Goal: Task Accomplishment & Management: Complete application form

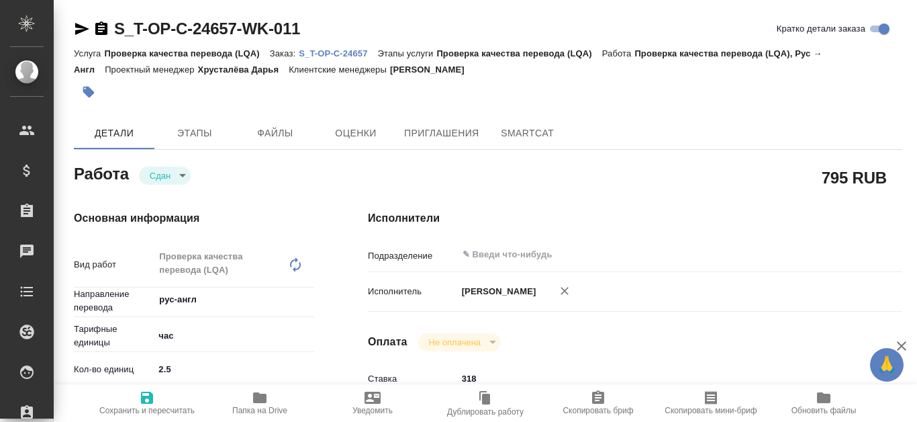
type textarea "x"
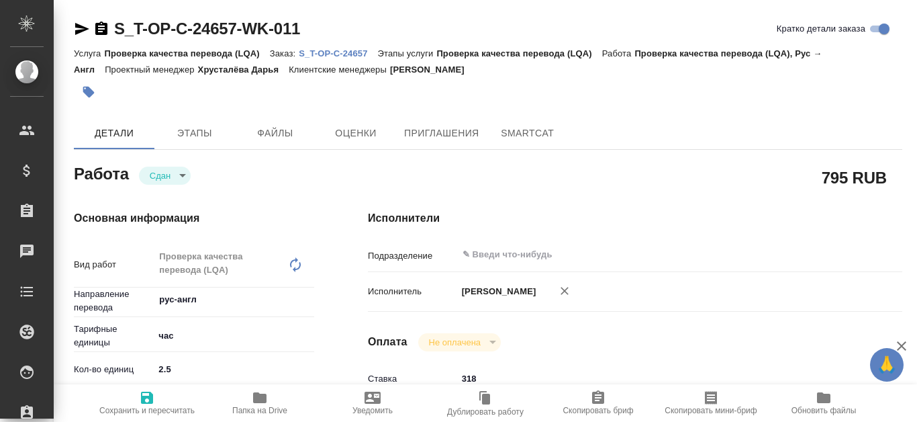
type textarea "x"
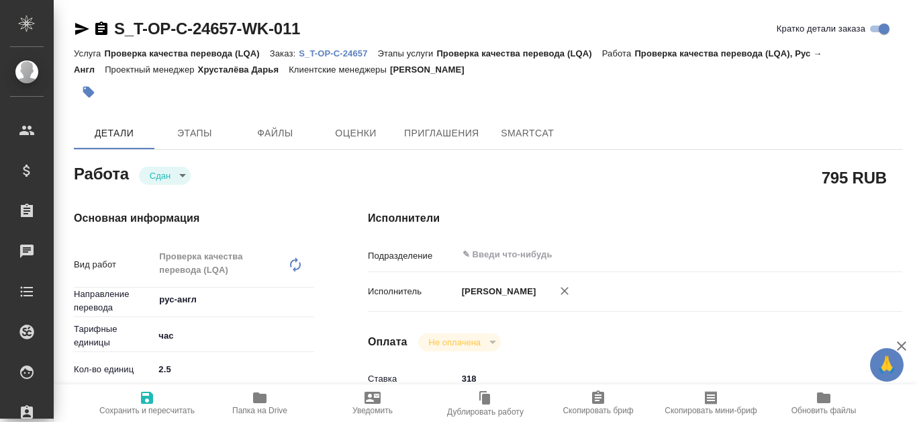
type textarea "x"
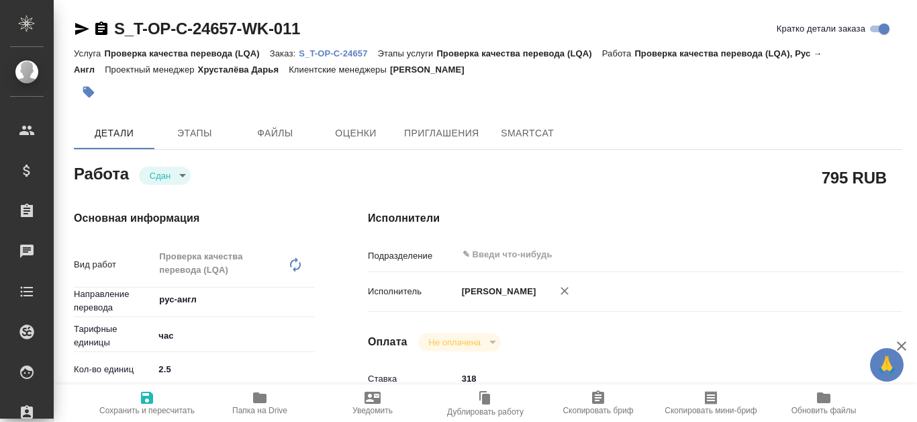
type textarea "x"
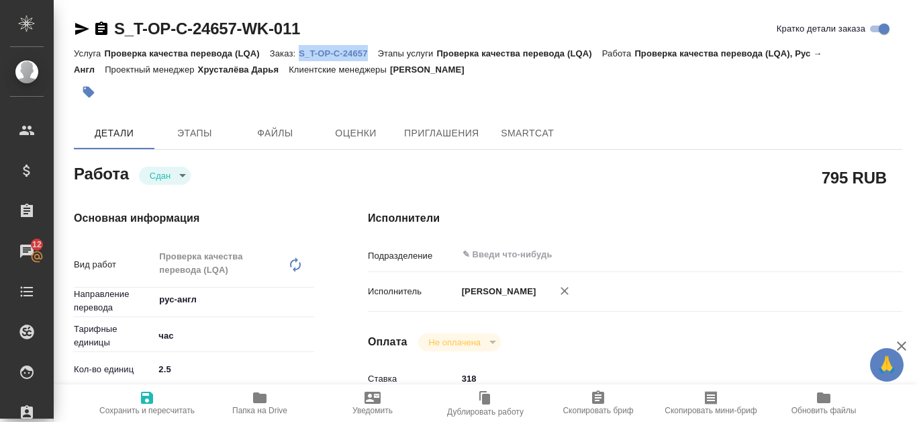
drag, startPoint x: 296, startPoint y: 49, endPoint x: 343, endPoint y: 48, distance: 47.0
click at [373, 47] on div "Услуга Проверка качества перевода (LQA) Заказ: S_T-OP-C-24657 Этапы услуги Пров…" at bounding box center [488, 61] width 828 height 32
copy p "S_T-OP-C-24657"
click at [334, 50] on p "S_T-OP-C-24657" at bounding box center [338, 53] width 79 height 10
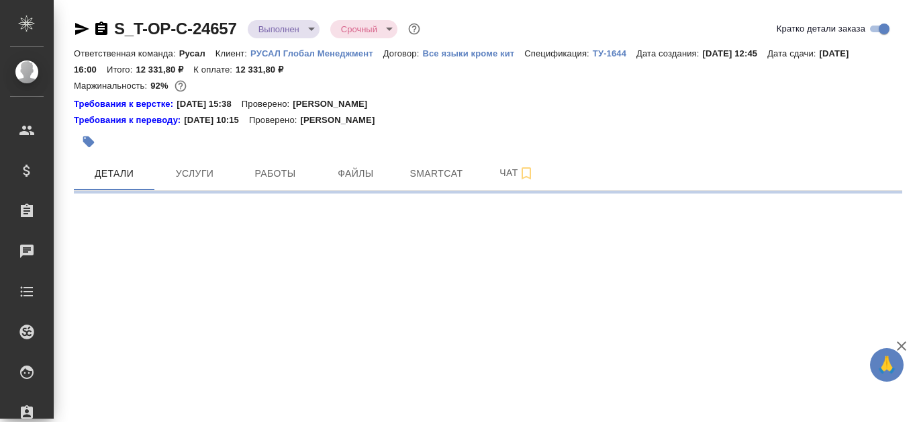
select select "RU"
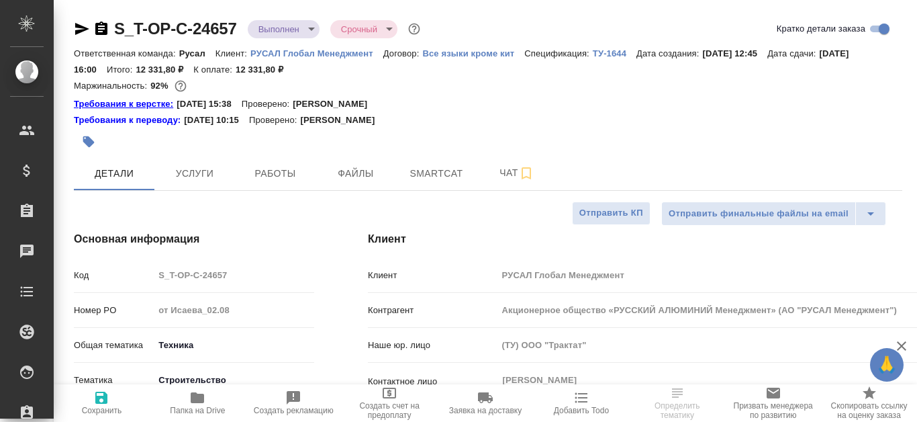
type textarea "x"
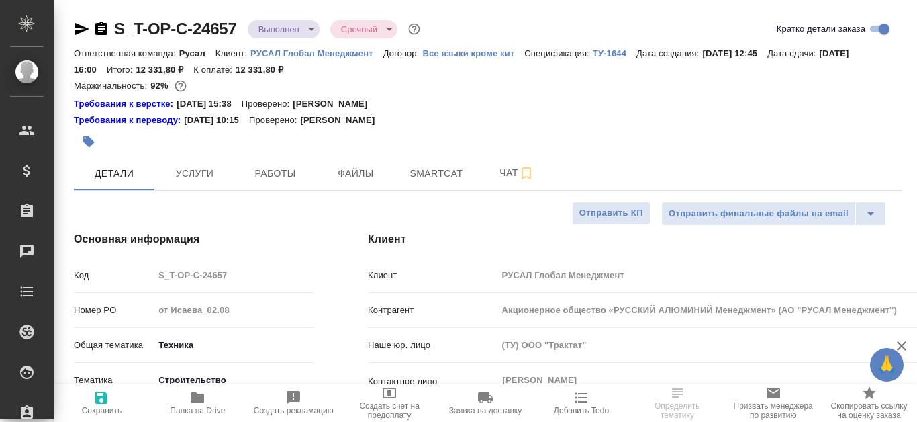
type textarea "x"
click at [79, 32] on icon "button" at bounding box center [82, 29] width 14 height 12
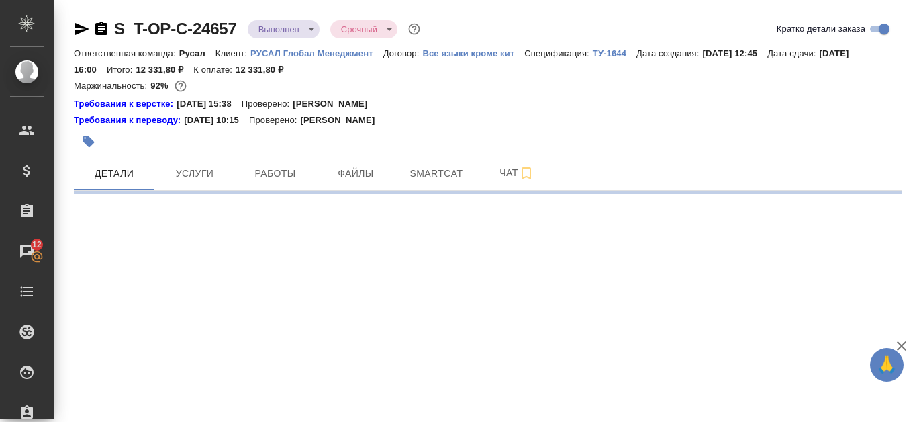
select select "RU"
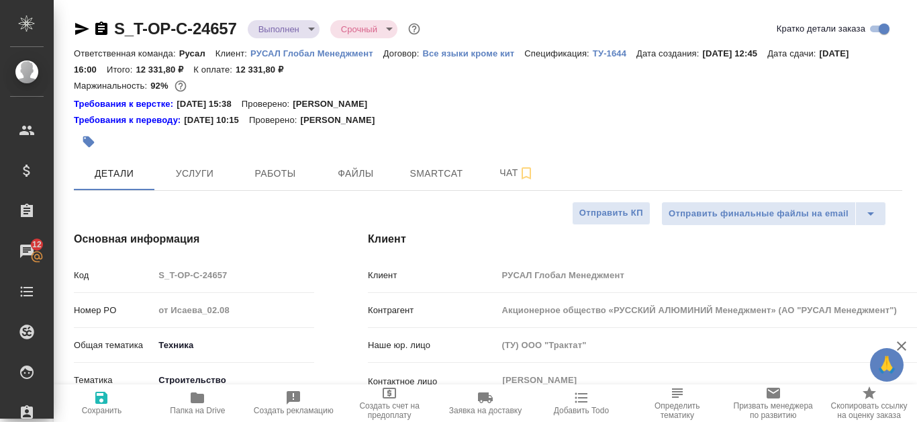
type textarea "x"
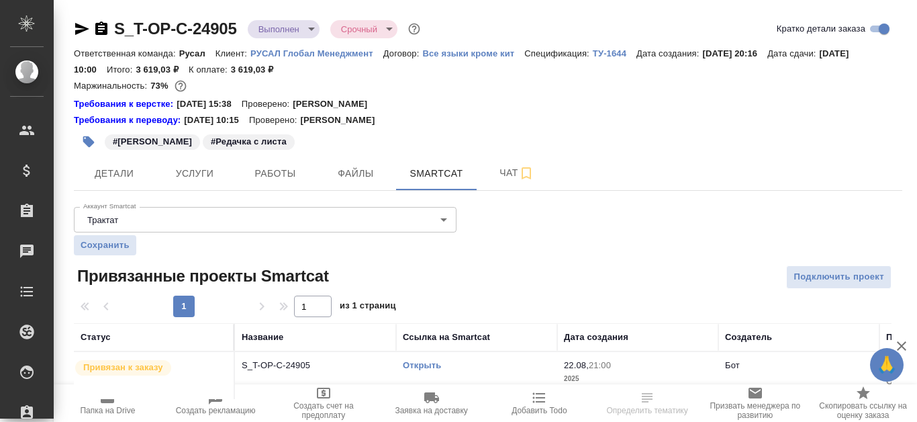
click at [103, 29] on icon "button" at bounding box center [101, 29] width 16 height 16
click at [105, 29] on icon "button" at bounding box center [101, 27] width 12 height 13
click at [81, 28] on icon "button" at bounding box center [82, 29] width 14 height 12
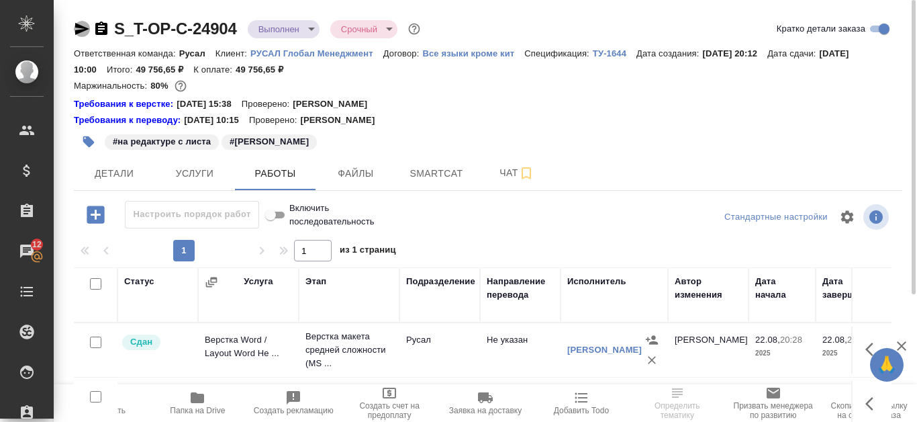
click at [83, 27] on icon "button" at bounding box center [82, 29] width 14 height 12
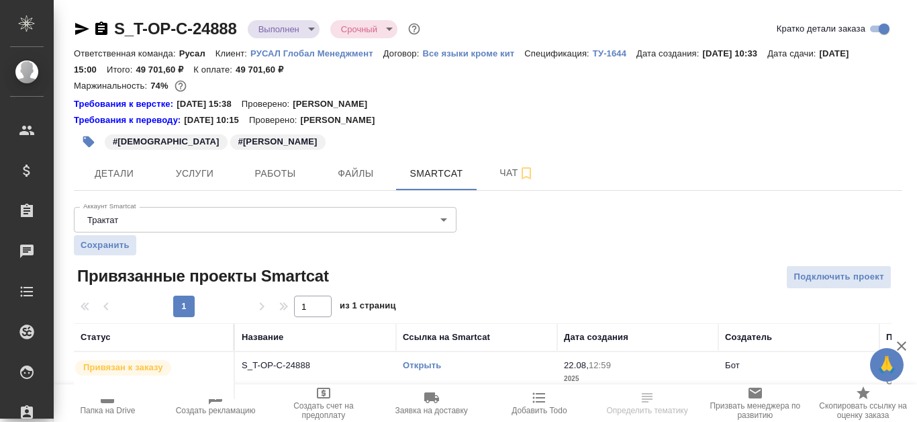
click at [83, 30] on icon "button" at bounding box center [82, 29] width 14 height 12
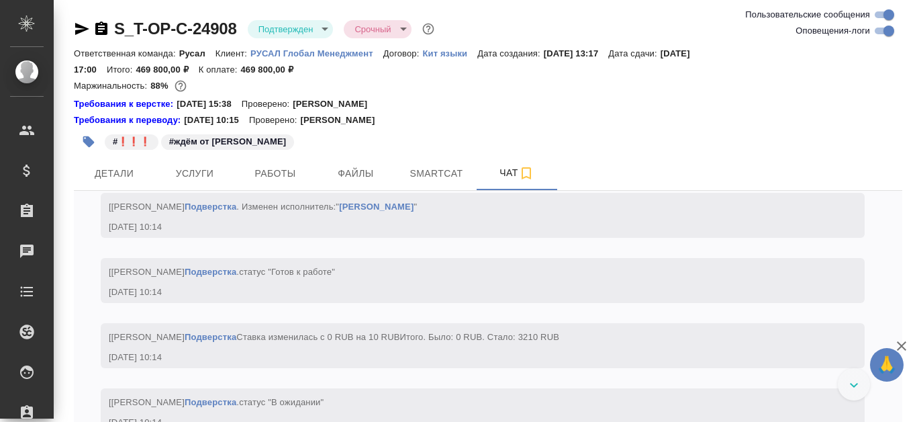
scroll to position [4268, 0]
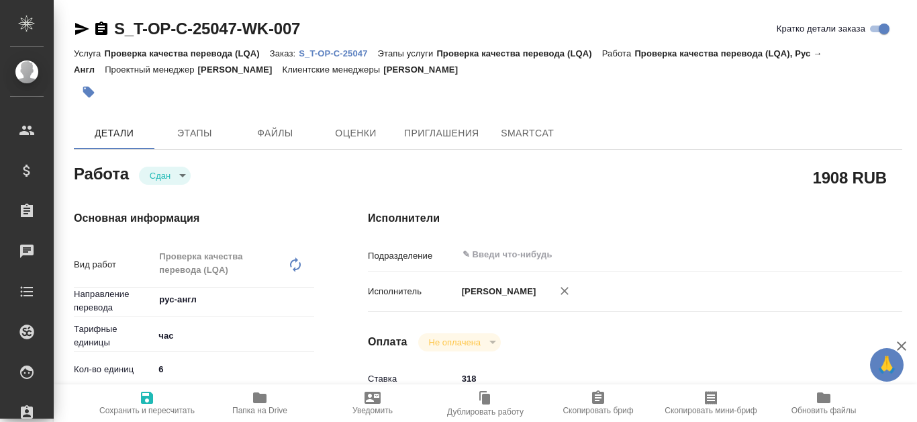
type textarea "x"
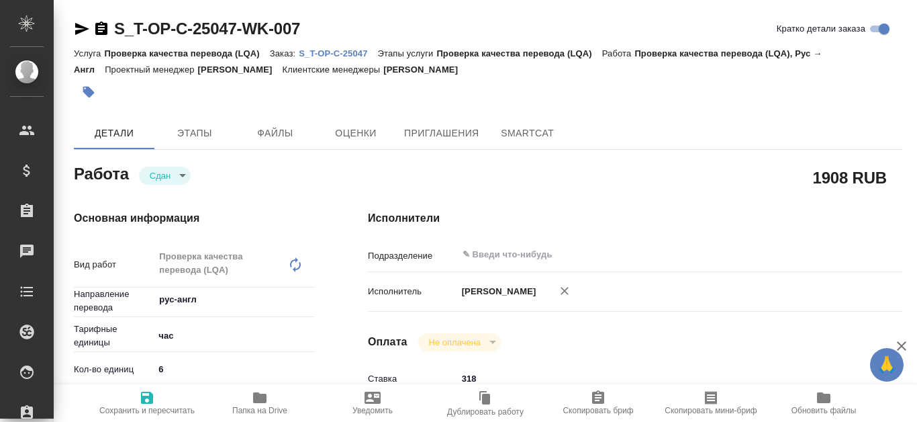
type textarea "x"
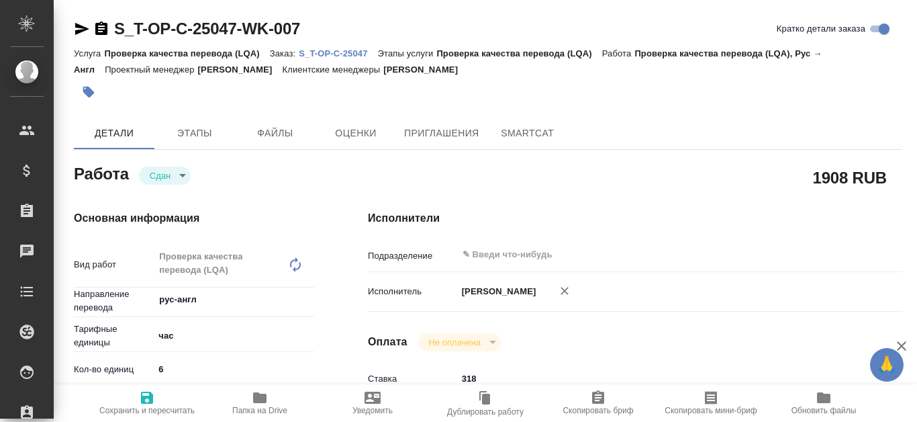
click at [332, 54] on p "S_T-OP-C-25047" at bounding box center [338, 53] width 79 height 10
type textarea "x"
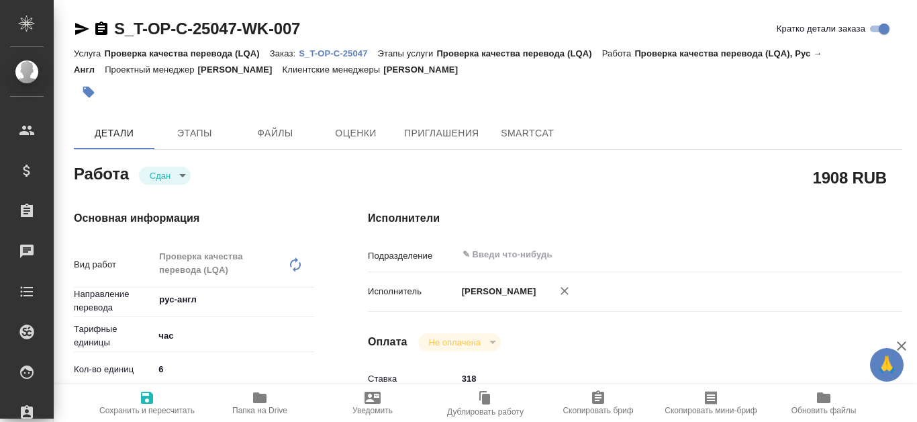
type textarea "x"
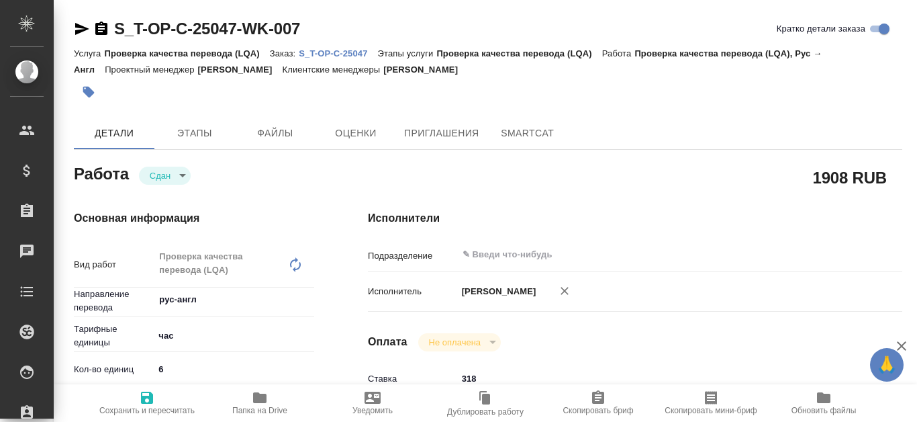
type textarea "x"
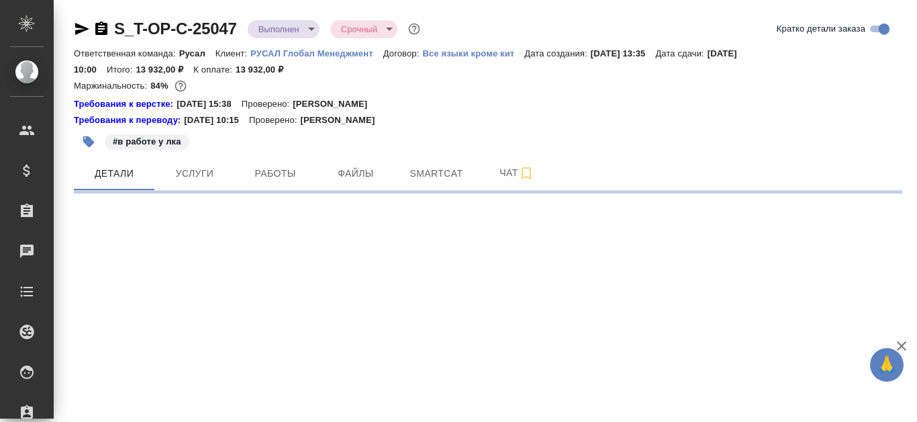
select select "RU"
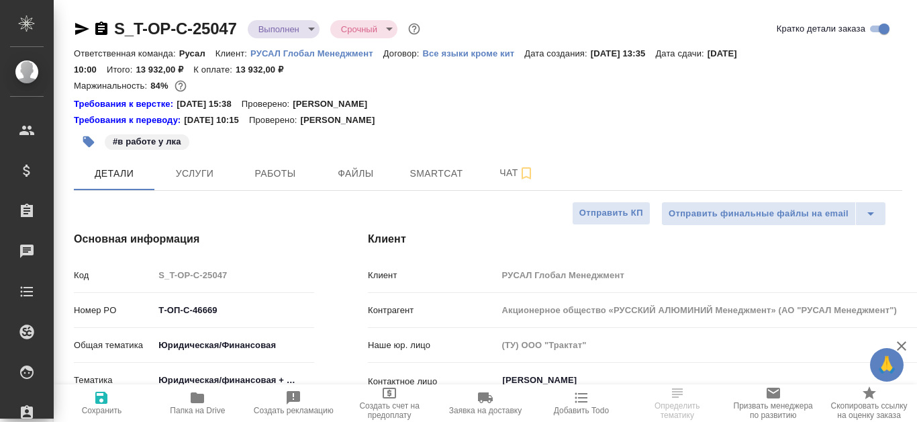
type textarea "x"
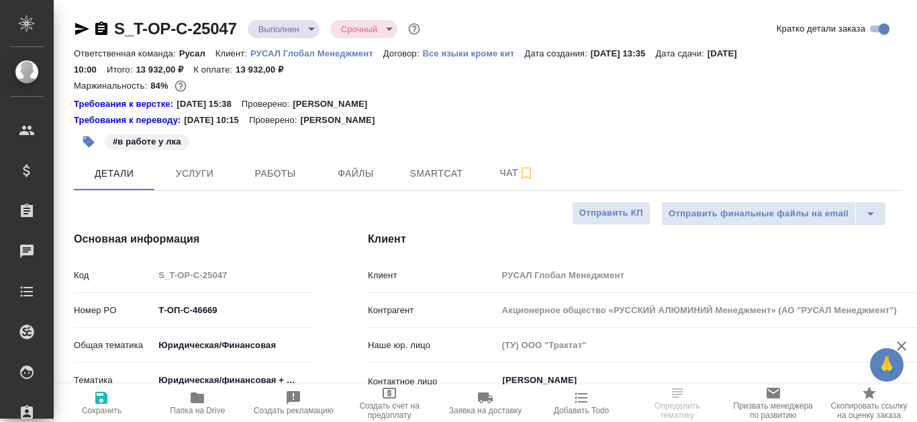
type textarea "x"
click at [84, 31] on icon "button" at bounding box center [82, 29] width 14 height 12
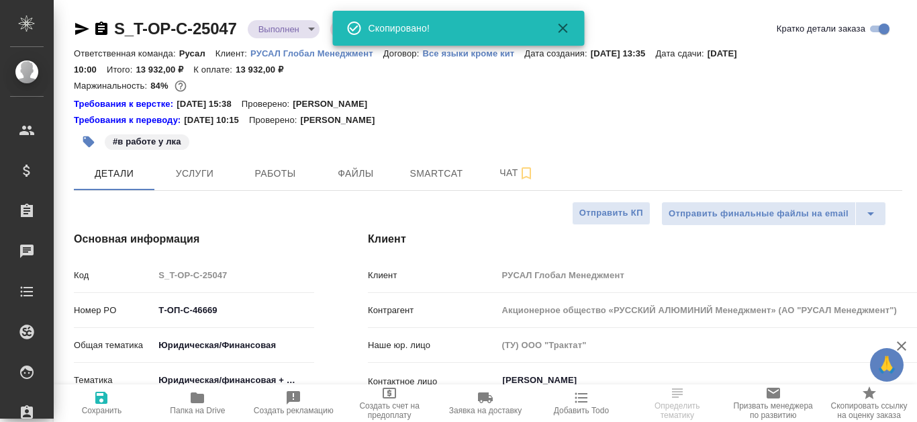
type textarea "x"
select select "RU"
type textarea "x"
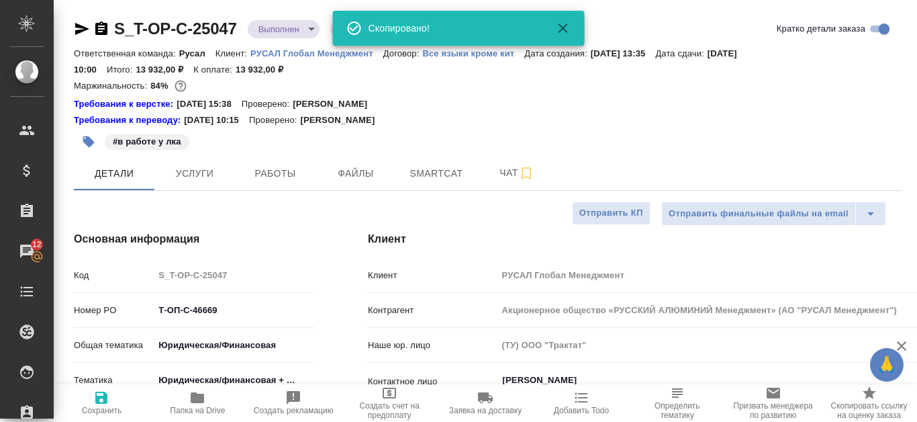
type textarea "x"
